Goal: Information Seeking & Learning: Learn about a topic

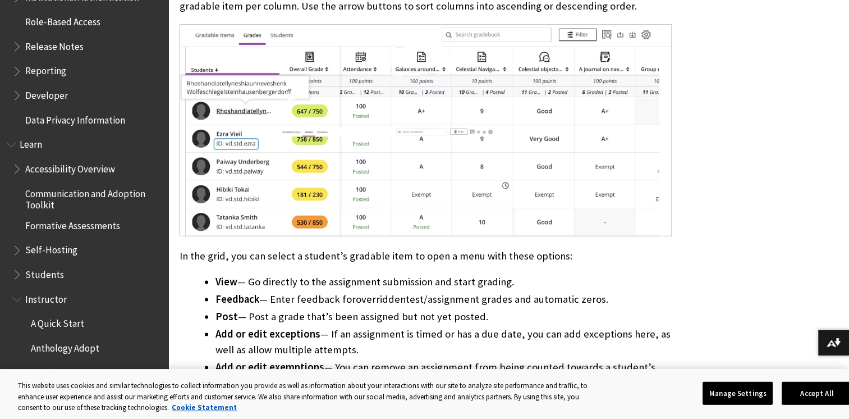
scroll to position [842, 0]
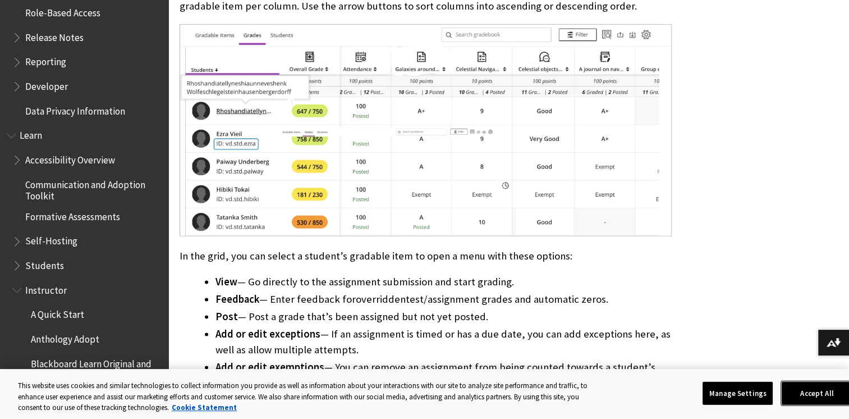
click at [808, 392] on button "Accept All" at bounding box center [817, 393] width 70 height 24
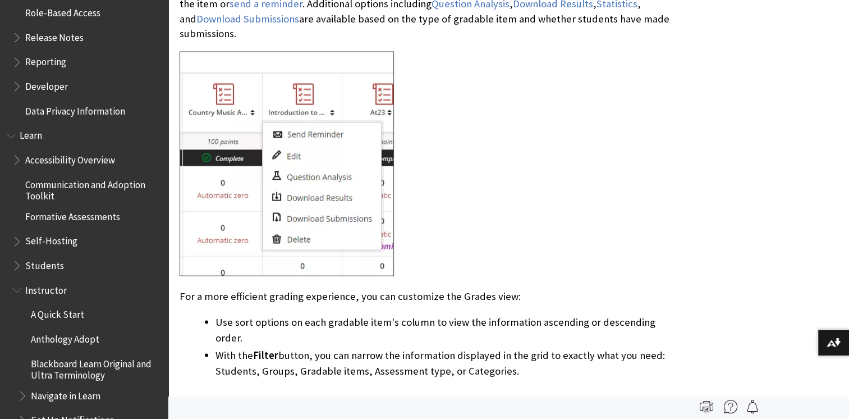
scroll to position [1908, 0]
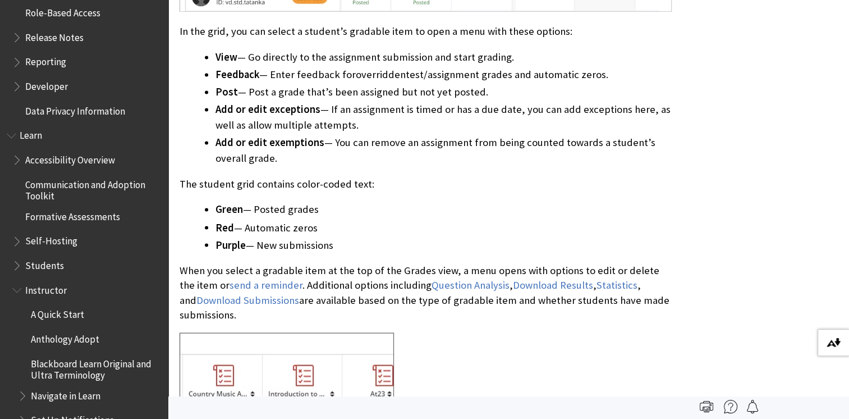
click at [833, 347] on button "Download alternative formats ..." at bounding box center [833, 342] width 31 height 27
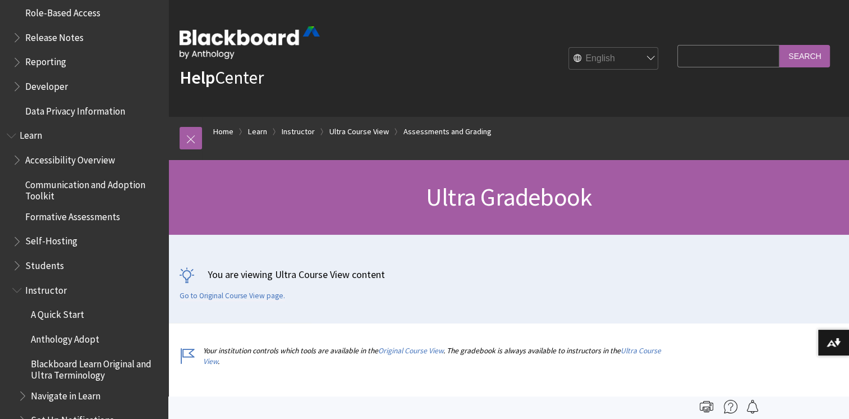
scroll to position [327, 0]
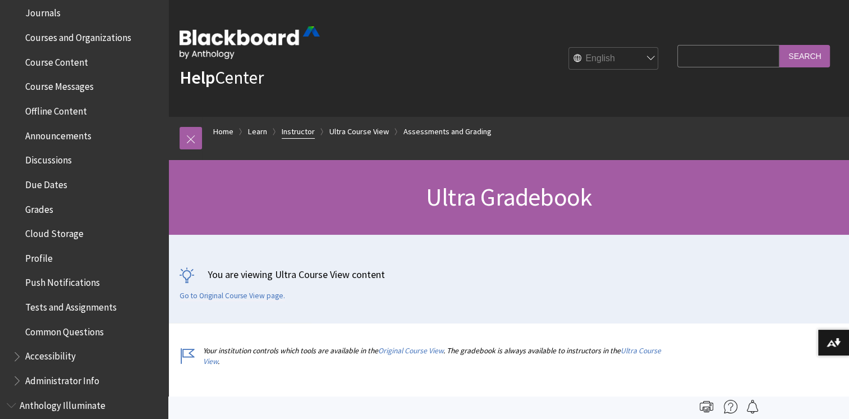
click at [287, 127] on link "Instructor" at bounding box center [298, 132] width 33 height 14
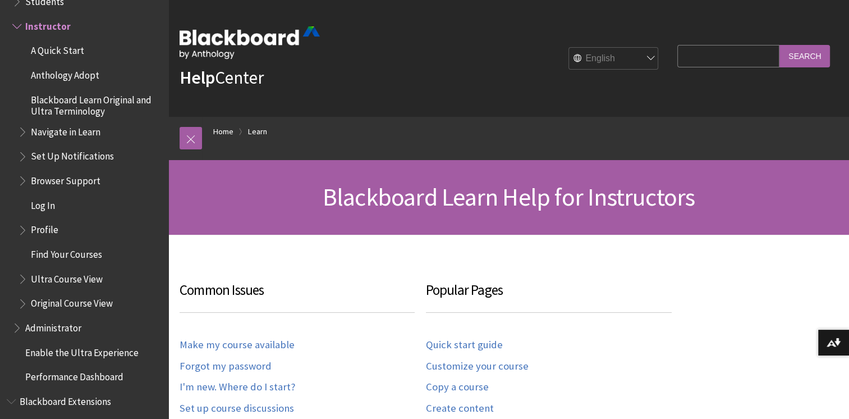
click at [685, 64] on input "Search Query" at bounding box center [728, 56] width 102 height 22
type input "incomplete"
click at [779, 45] on input "Search" at bounding box center [804, 56] width 51 height 22
click at [795, 56] on input "Search" at bounding box center [804, 56] width 51 height 22
click at [817, 55] on input "Search" at bounding box center [804, 56] width 51 height 22
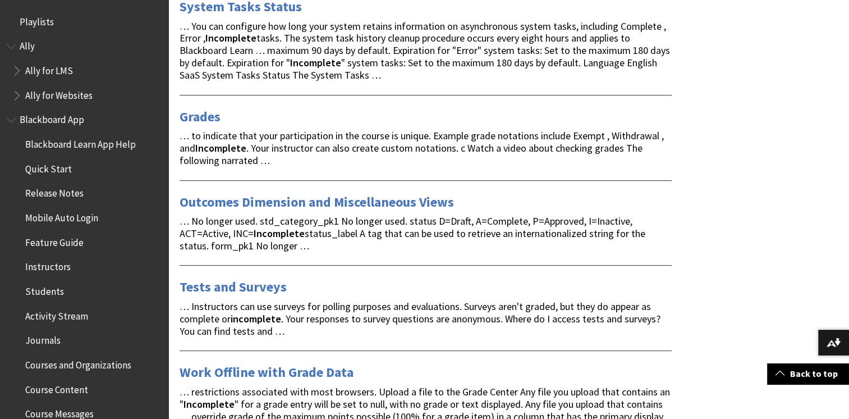
scroll to position [168, 0]
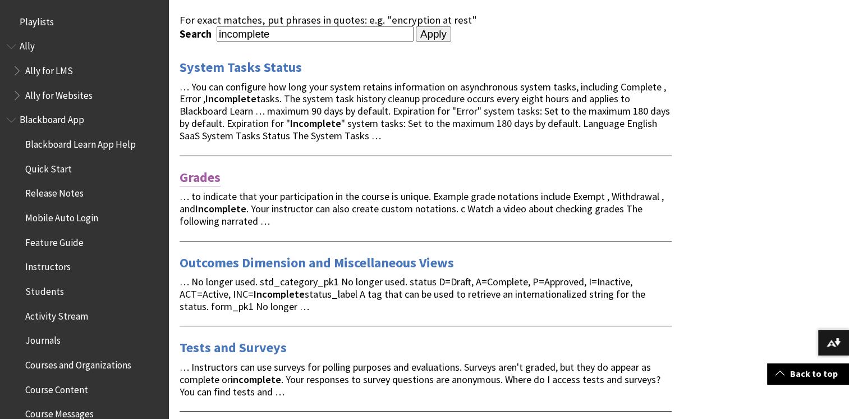
click at [204, 175] on link "Grades" at bounding box center [200, 177] width 41 height 18
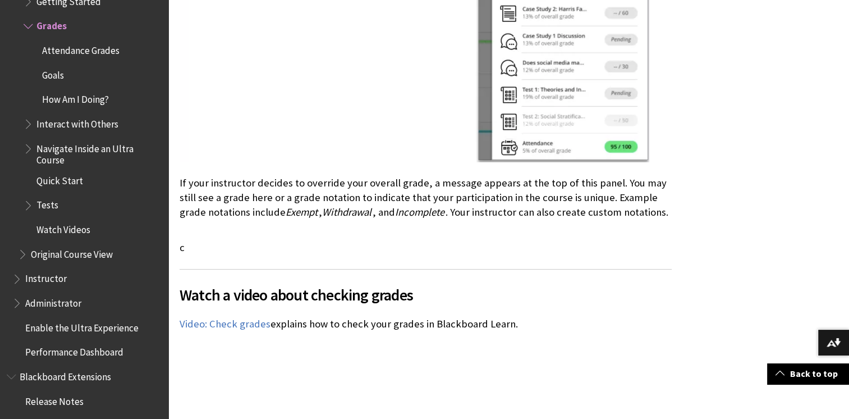
scroll to position [3535, 0]
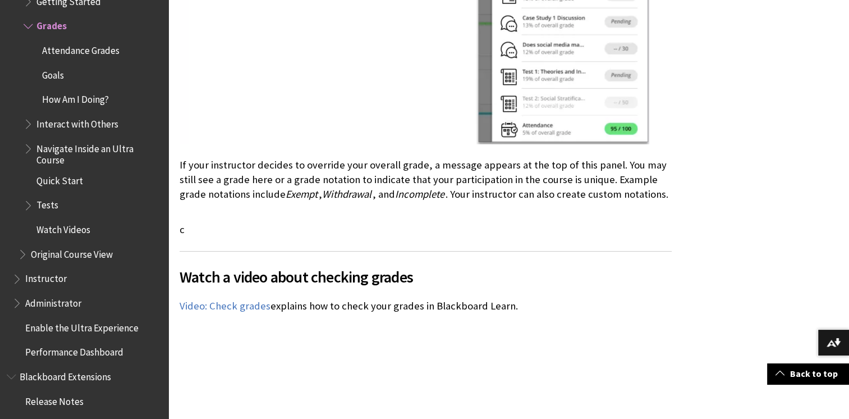
click at [182, 230] on p "c" at bounding box center [426, 229] width 492 height 15
click at [204, 231] on p "c" at bounding box center [426, 229] width 492 height 15
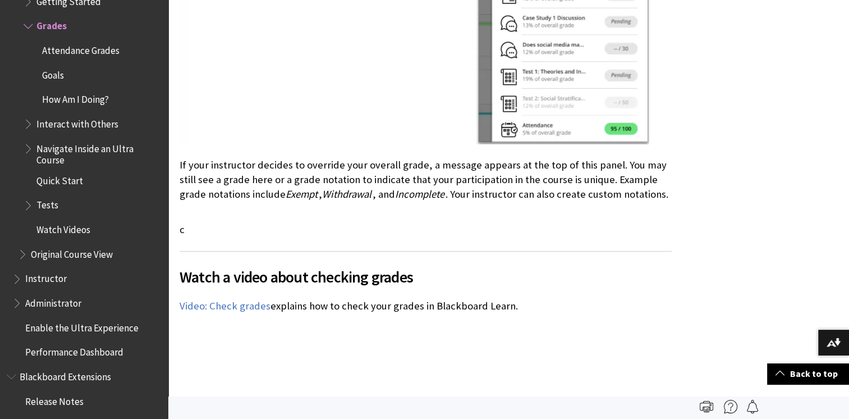
scroll to position [3479, 0]
